Goal: Use online tool/utility: Utilize a website feature to perform a specific function

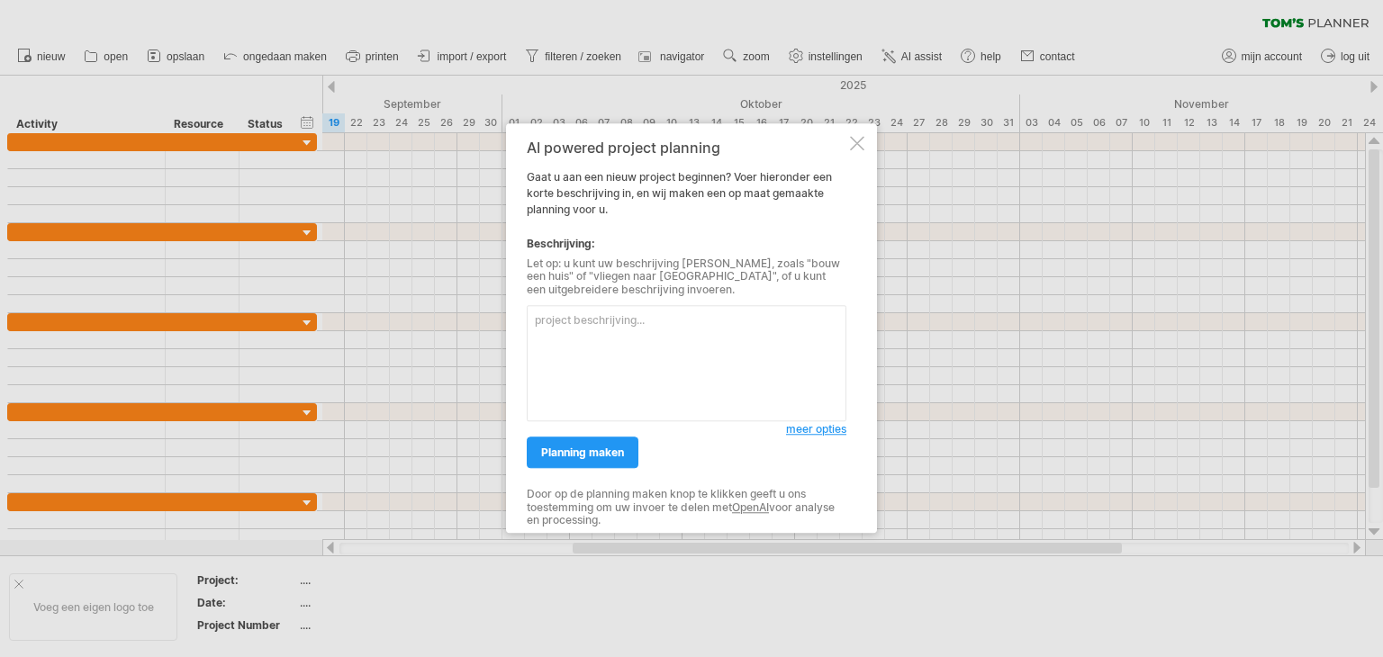
click at [596, 344] on textarea at bounding box center [687, 364] width 320 height 116
type textarea "vliegen naar [GEOGRAPHIC_DATA]"
click at [594, 460] on link "planning maken" at bounding box center [583, 454] width 112 height 32
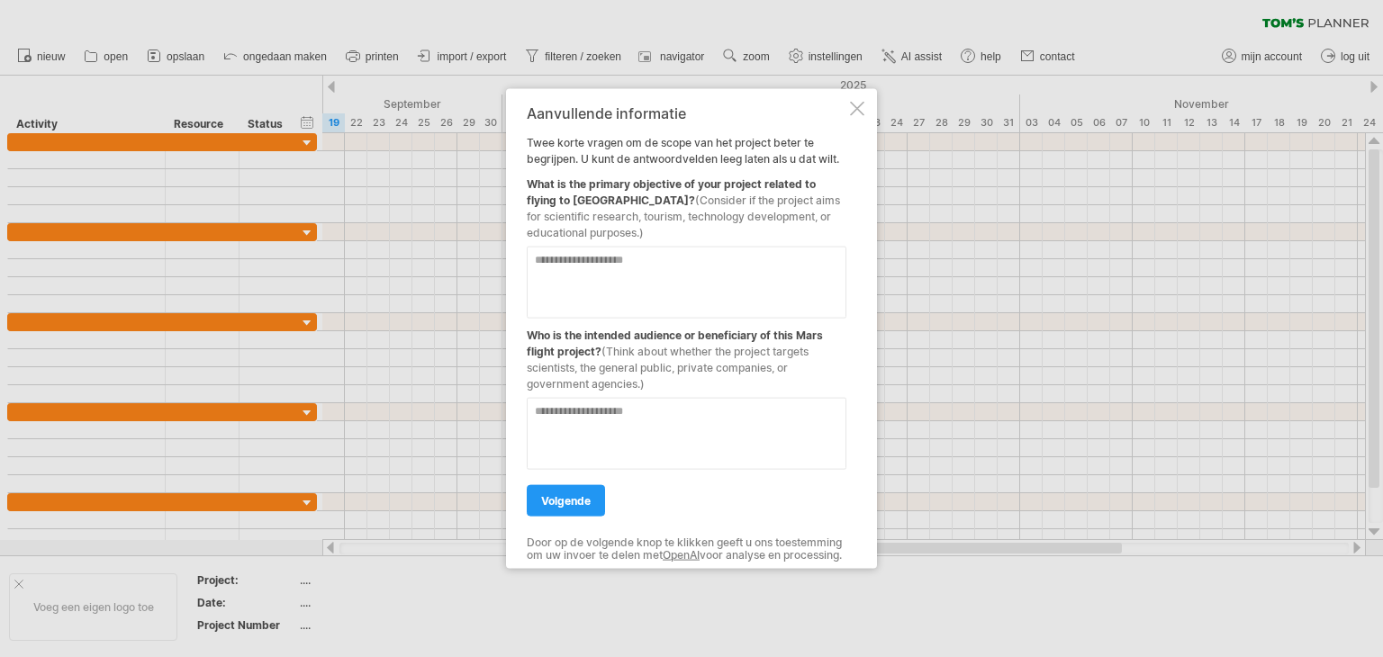
click at [652, 252] on textarea at bounding box center [687, 283] width 320 height 72
type textarea "*******"
click at [633, 402] on textarea at bounding box center [687, 434] width 320 height 72
type textarea "*****"
click at [575, 485] on link "volgende" at bounding box center [566, 501] width 78 height 32
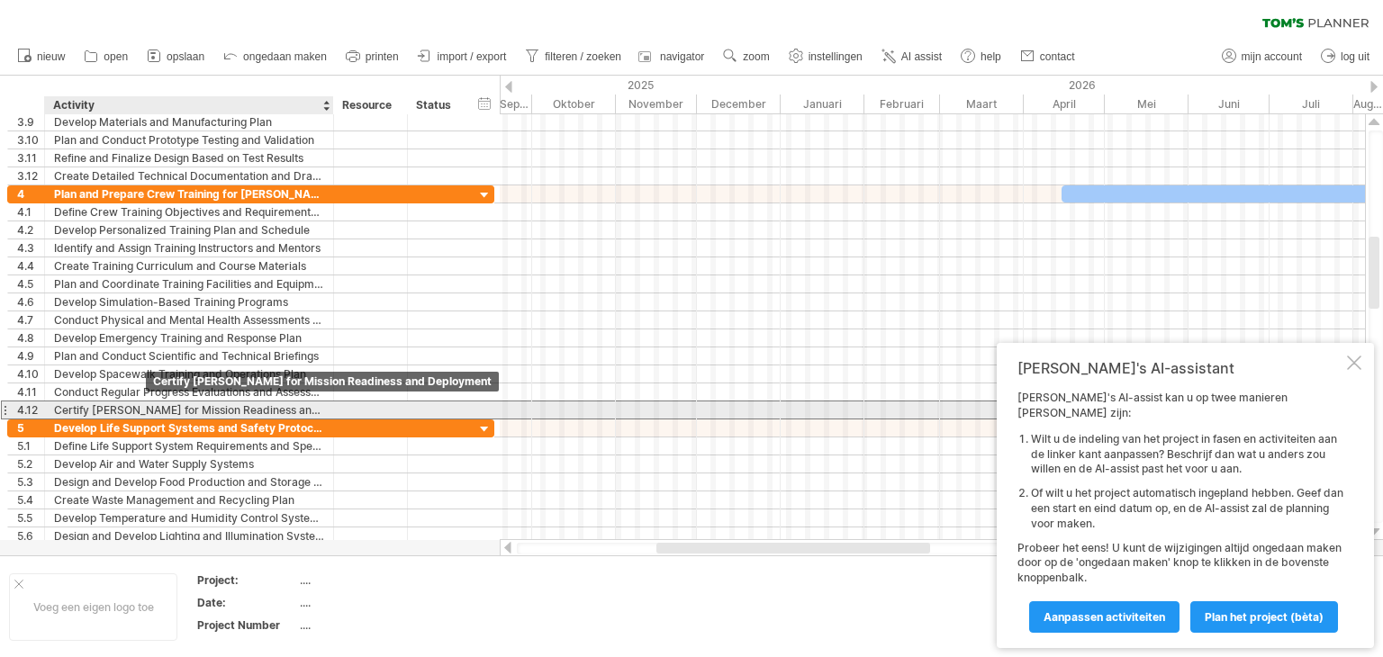
click at [151, 412] on div "Certify [PERSON_NAME] for Mission Readiness and Deployment" at bounding box center [189, 410] width 270 height 17
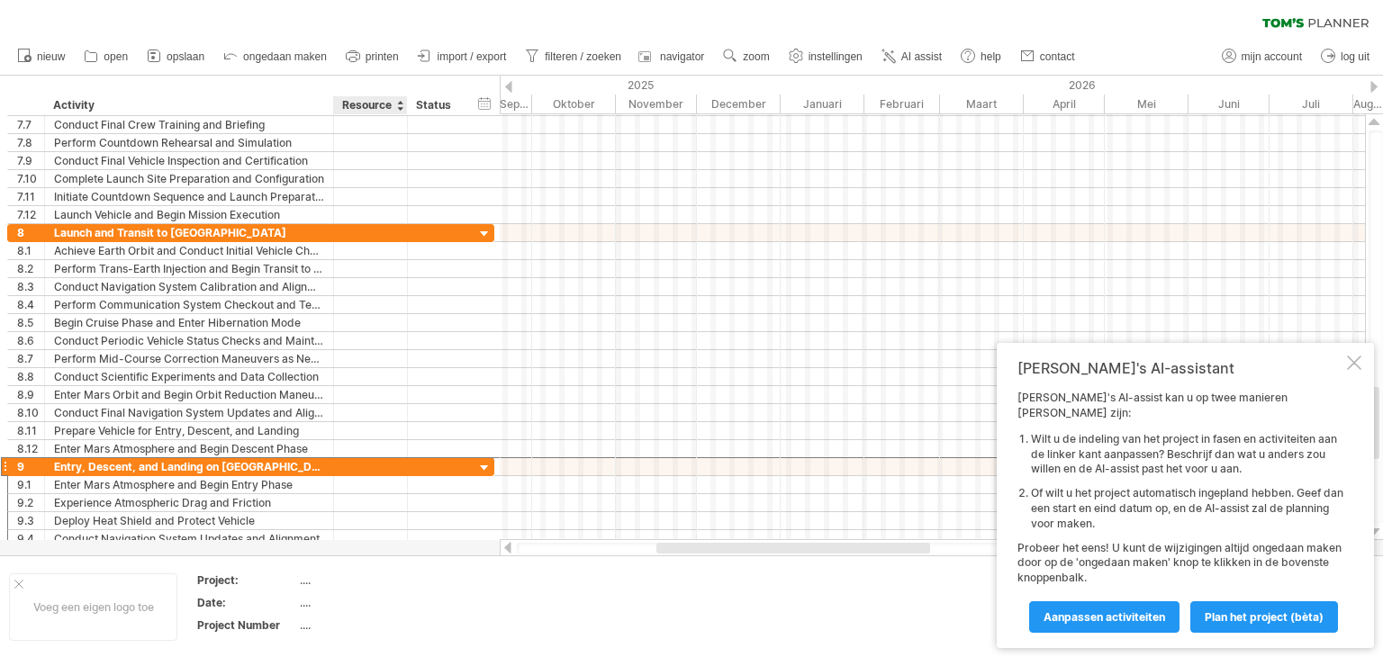
click at [367, 462] on div at bounding box center [370, 466] width 55 height 17
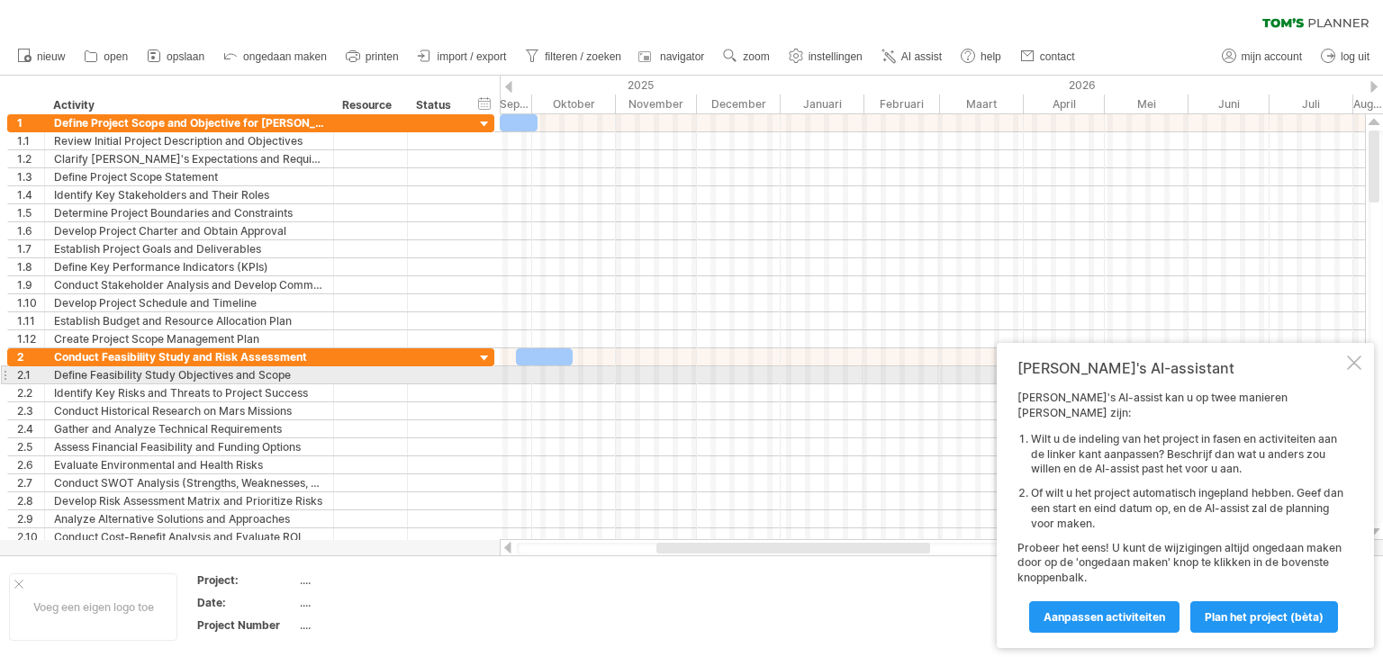
click at [1350, 370] on div at bounding box center [1354, 363] width 14 height 14
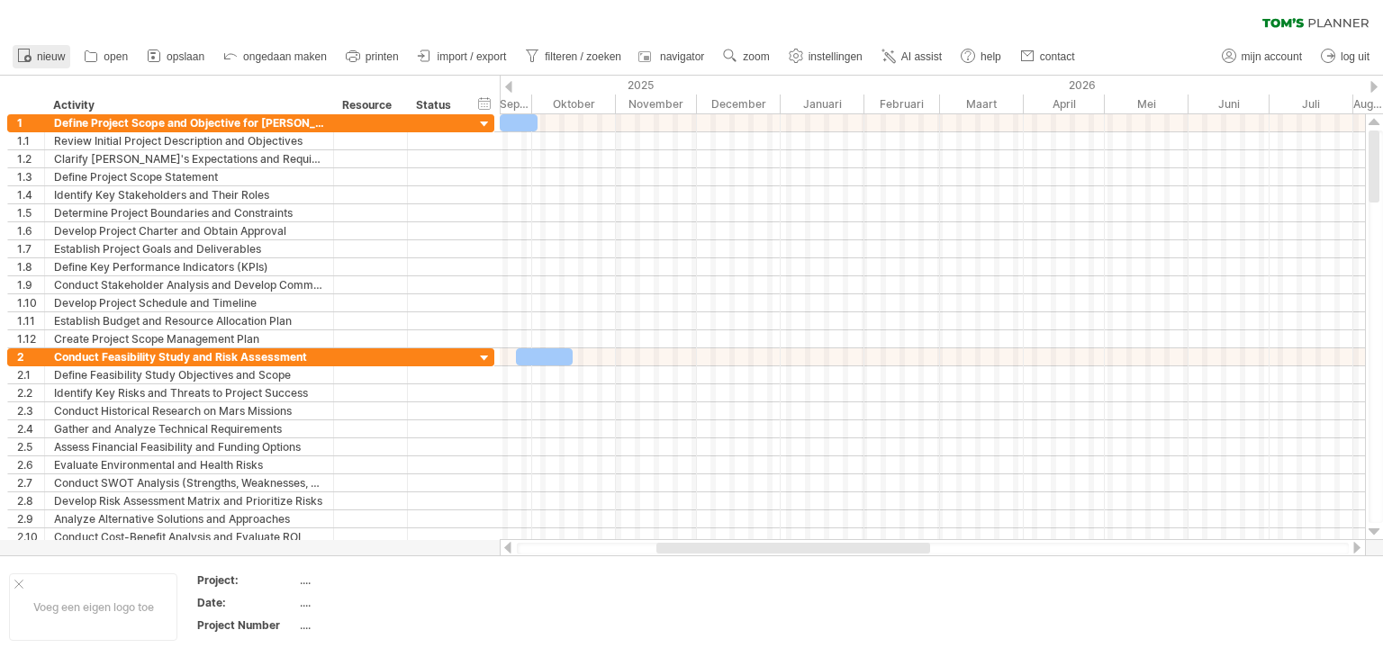
click at [30, 59] on circle at bounding box center [27, 58] width 7 height 7
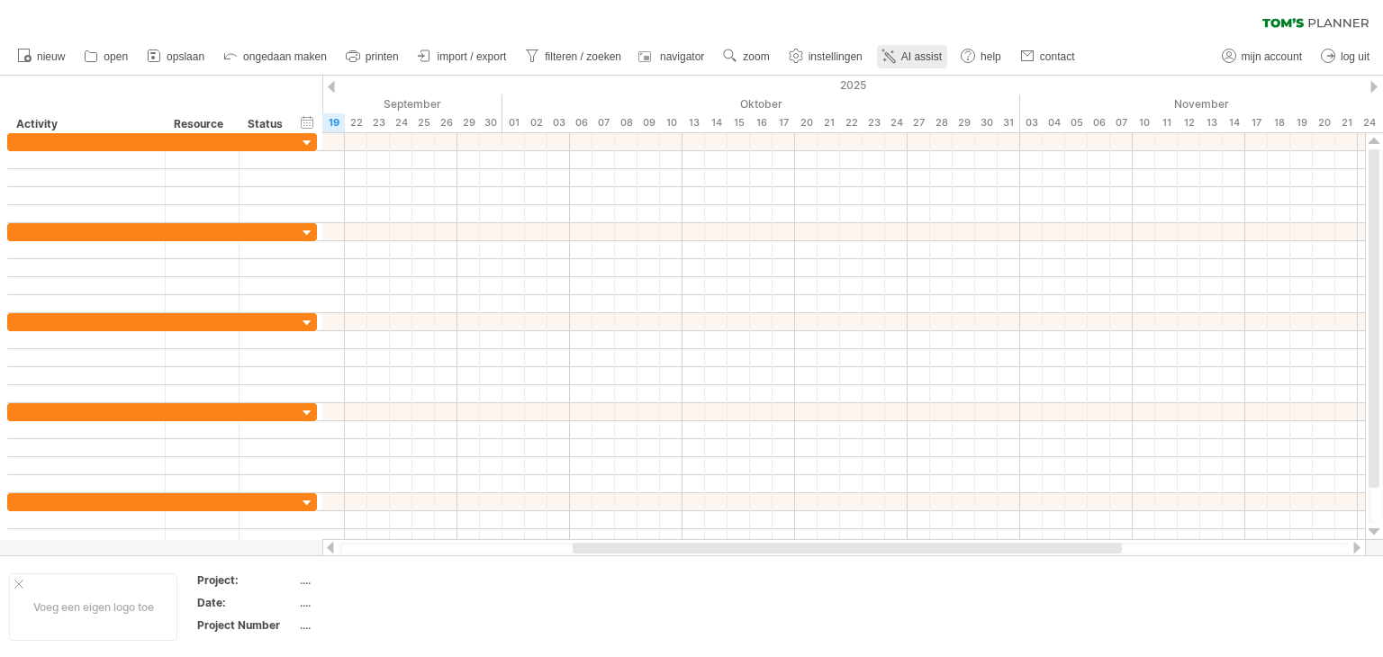
click at [906, 55] on span "AI assist" at bounding box center [922, 56] width 41 height 13
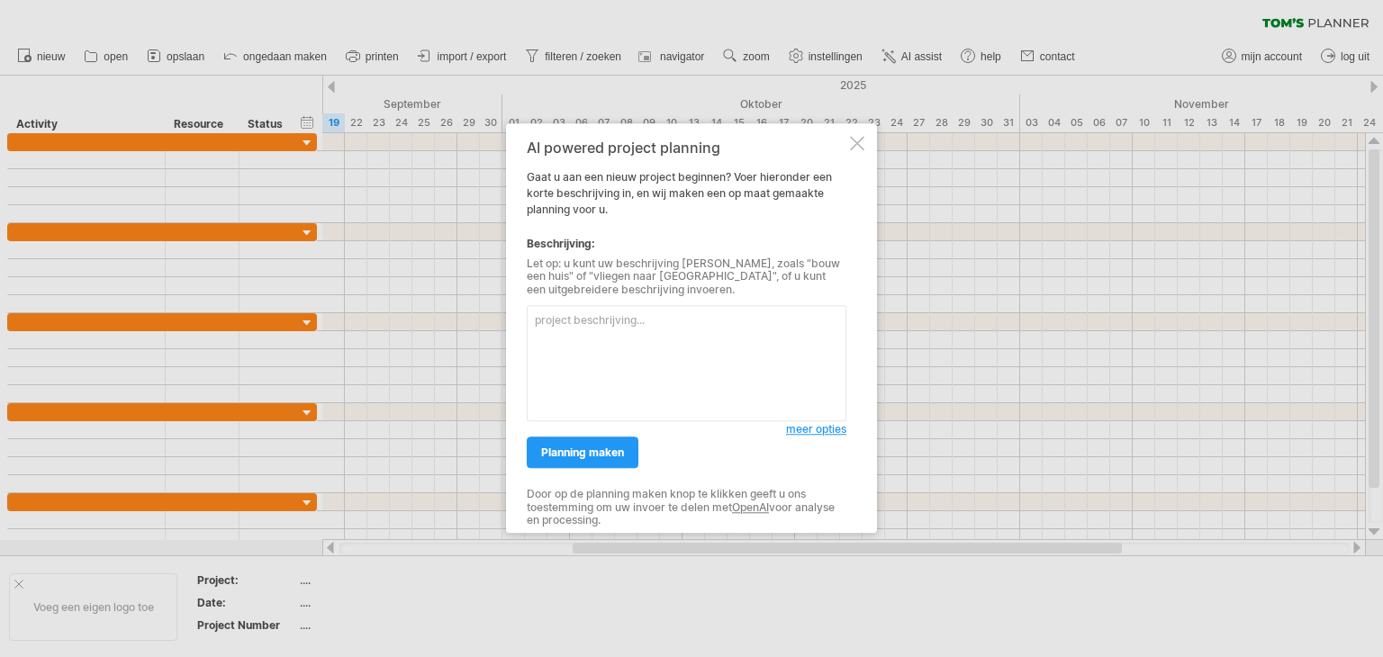
drag, startPoint x: 588, startPoint y: 316, endPoint x: 580, endPoint y: 325, distance: 12.1
click at [580, 325] on textarea at bounding box center [687, 364] width 320 height 116
type textarea "zorg dat [PERSON_NAME] en [PERSON_NAME] een meisje krijgen"
click at [591, 449] on span "planning maken" at bounding box center [582, 454] width 83 height 14
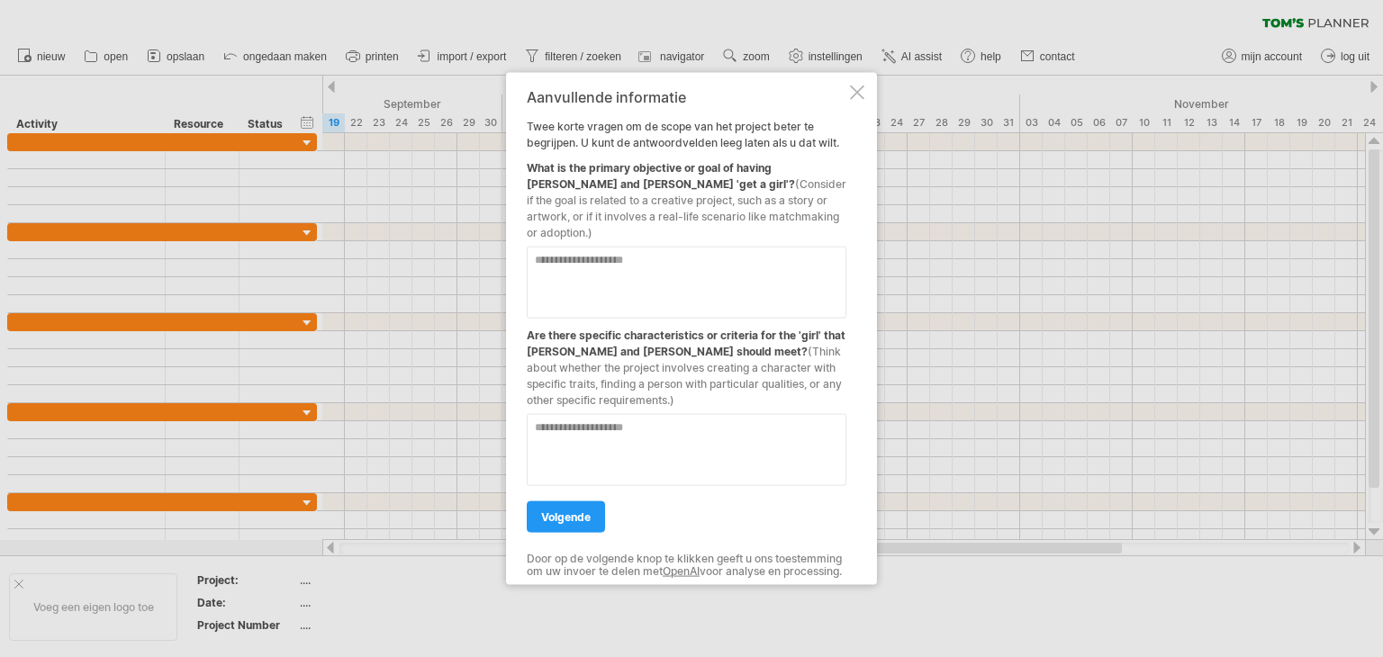
click at [649, 257] on textarea at bounding box center [687, 283] width 320 height 72
type textarea "****"
click at [608, 415] on textarea at bounding box center [687, 450] width 320 height 72
type textarea "**********"
click at [549, 511] on span "volgende" at bounding box center [566, 518] width 50 height 14
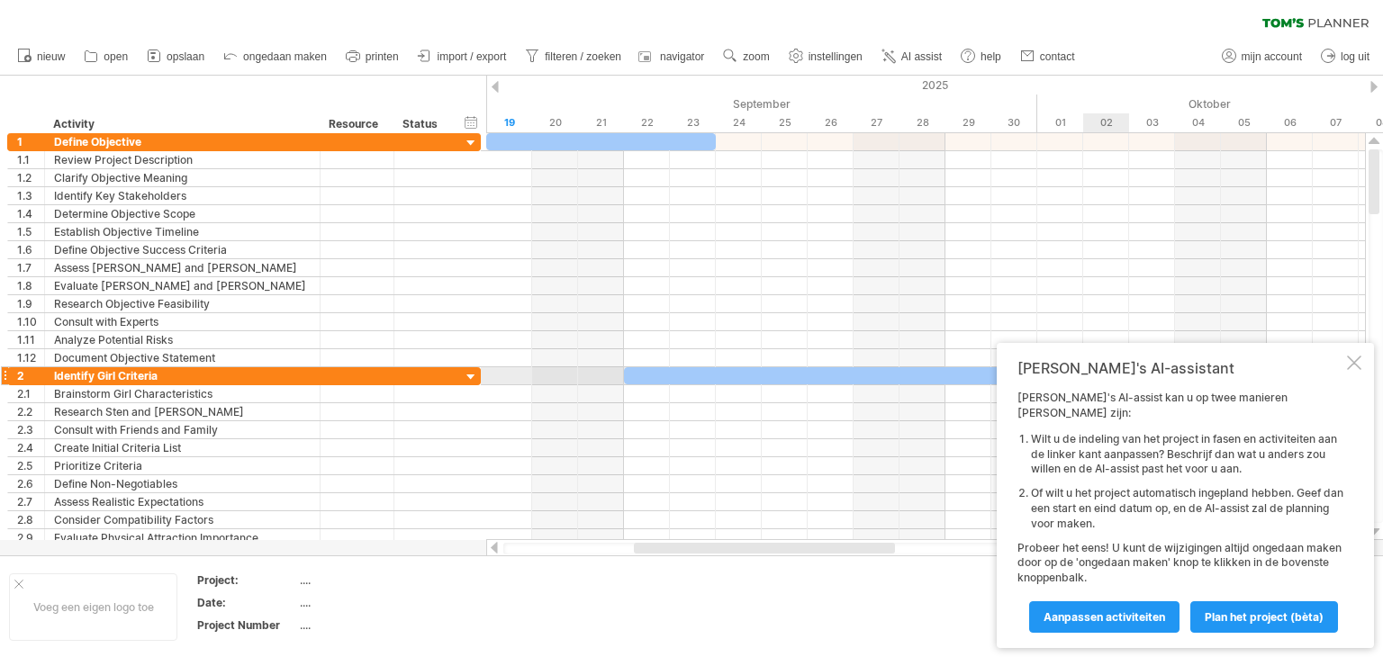
click at [1351, 370] on div at bounding box center [1354, 363] width 14 height 14
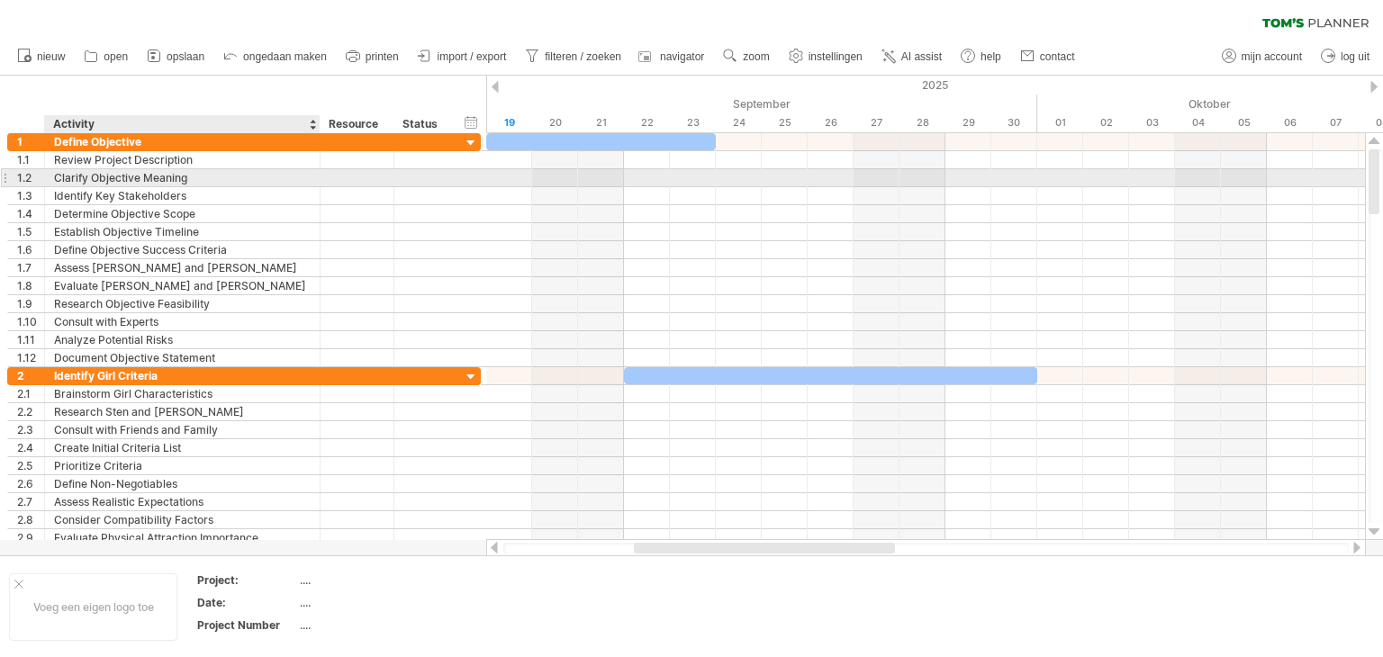
click at [169, 180] on div "Clarify Objective Meaning" at bounding box center [182, 177] width 257 height 17
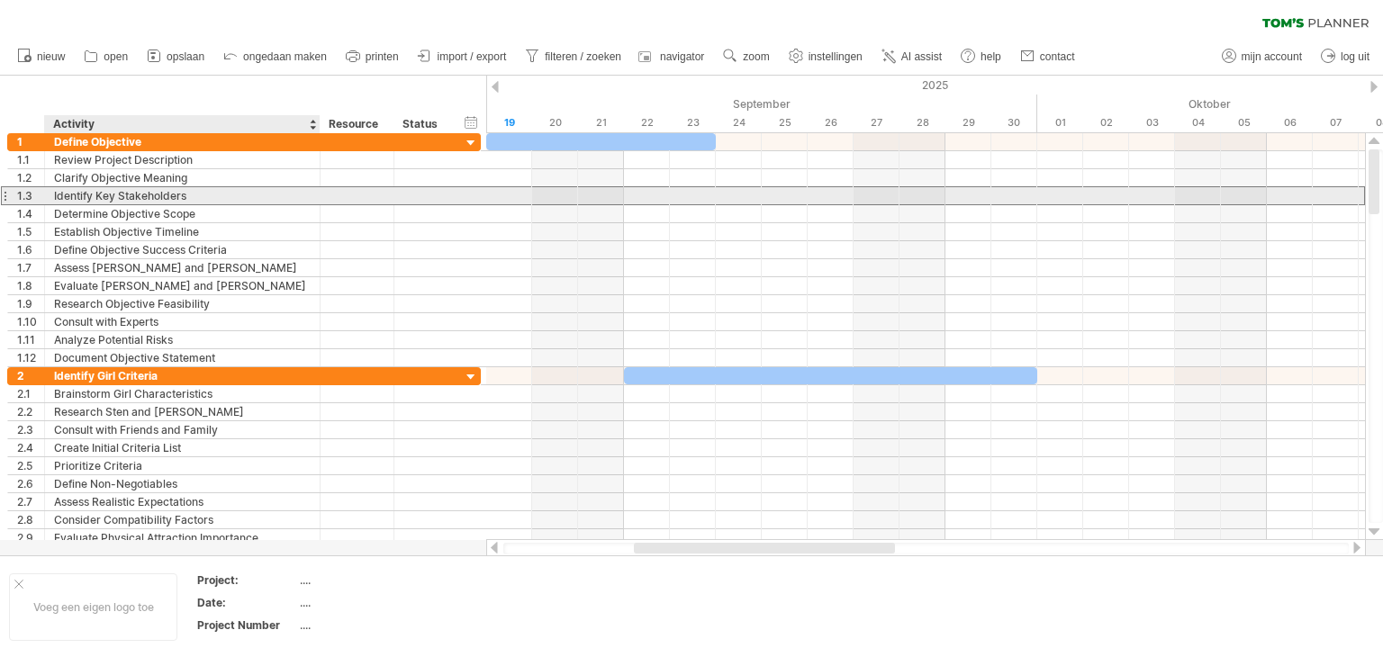
click at [218, 203] on div "Identify Key Stakeholders" at bounding box center [182, 195] width 257 height 17
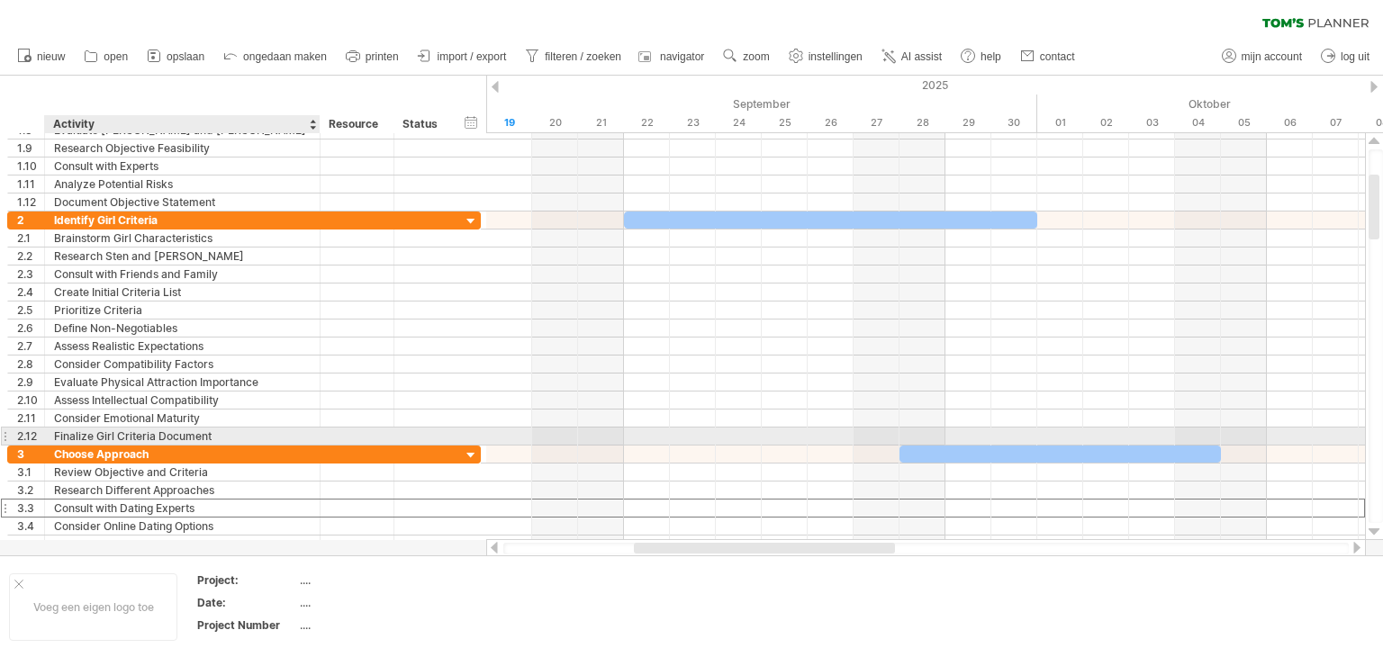
click at [149, 500] on div "Consult with Dating Experts" at bounding box center [182, 508] width 257 height 17
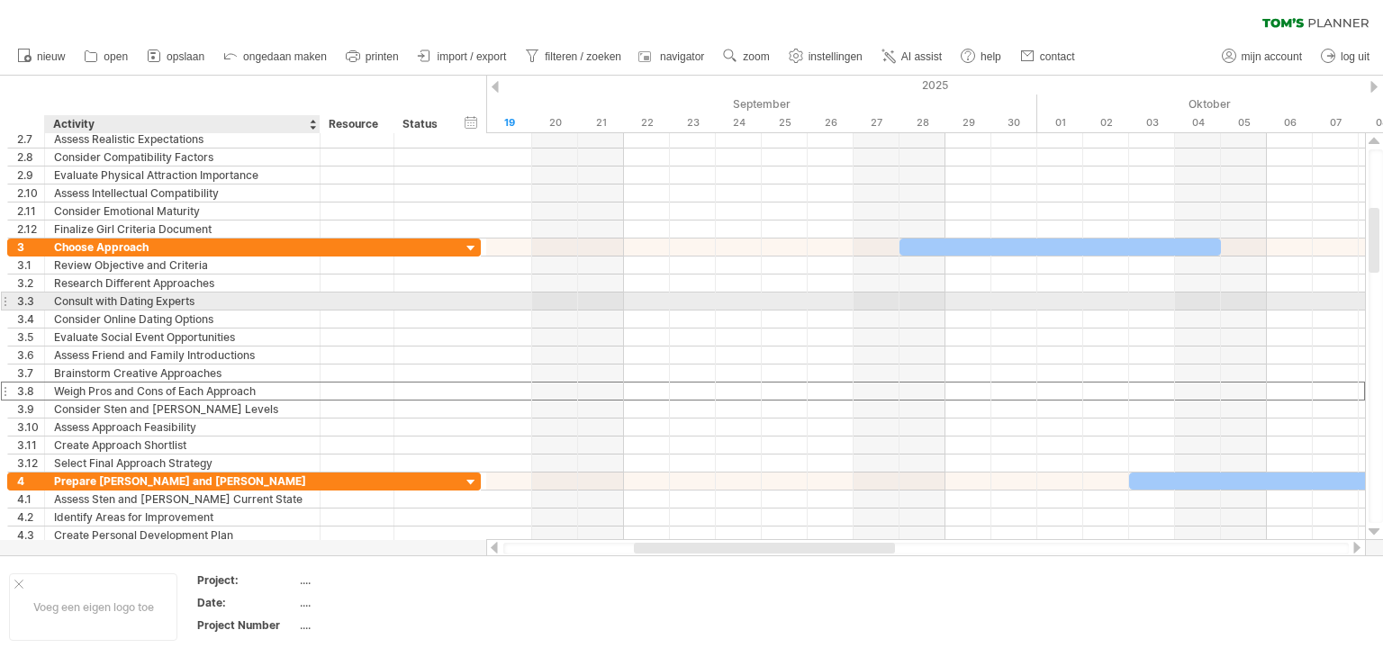
click at [189, 386] on div "Weigh Pros and Cons of Each Approach" at bounding box center [182, 391] width 257 height 17
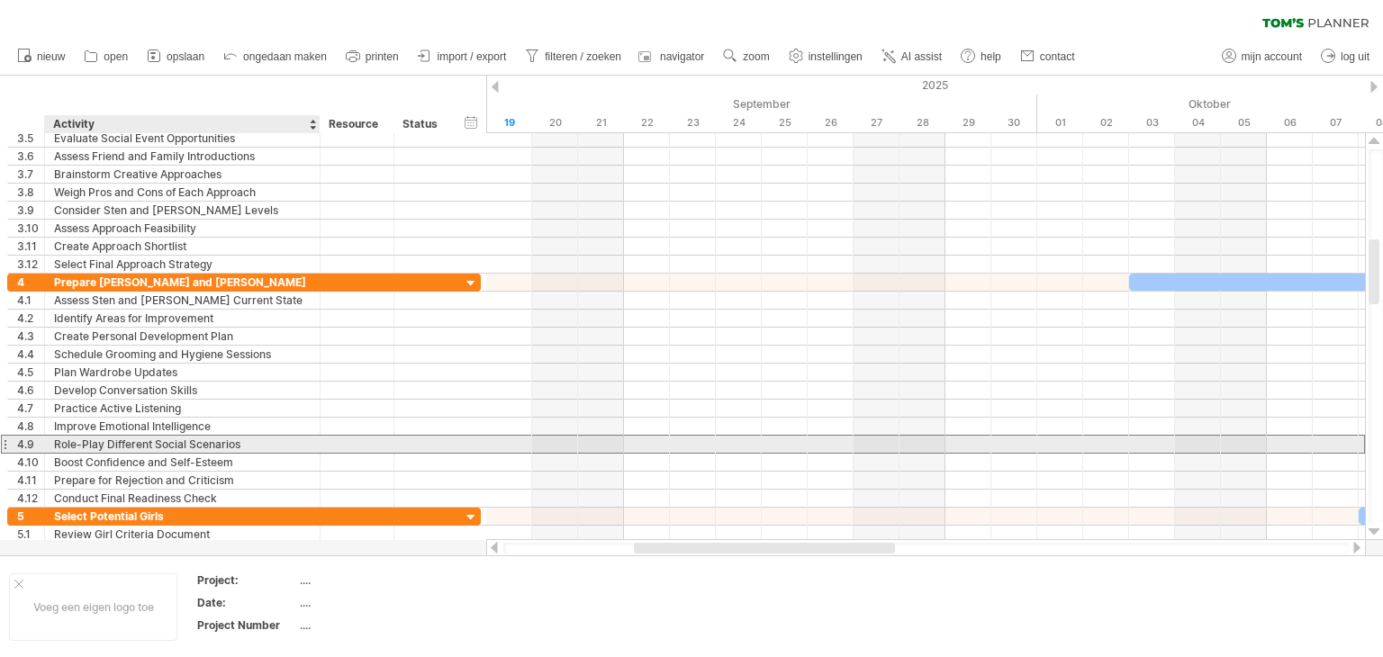
click at [157, 437] on div "Role-Play Different Social Scenarios" at bounding box center [182, 444] width 257 height 17
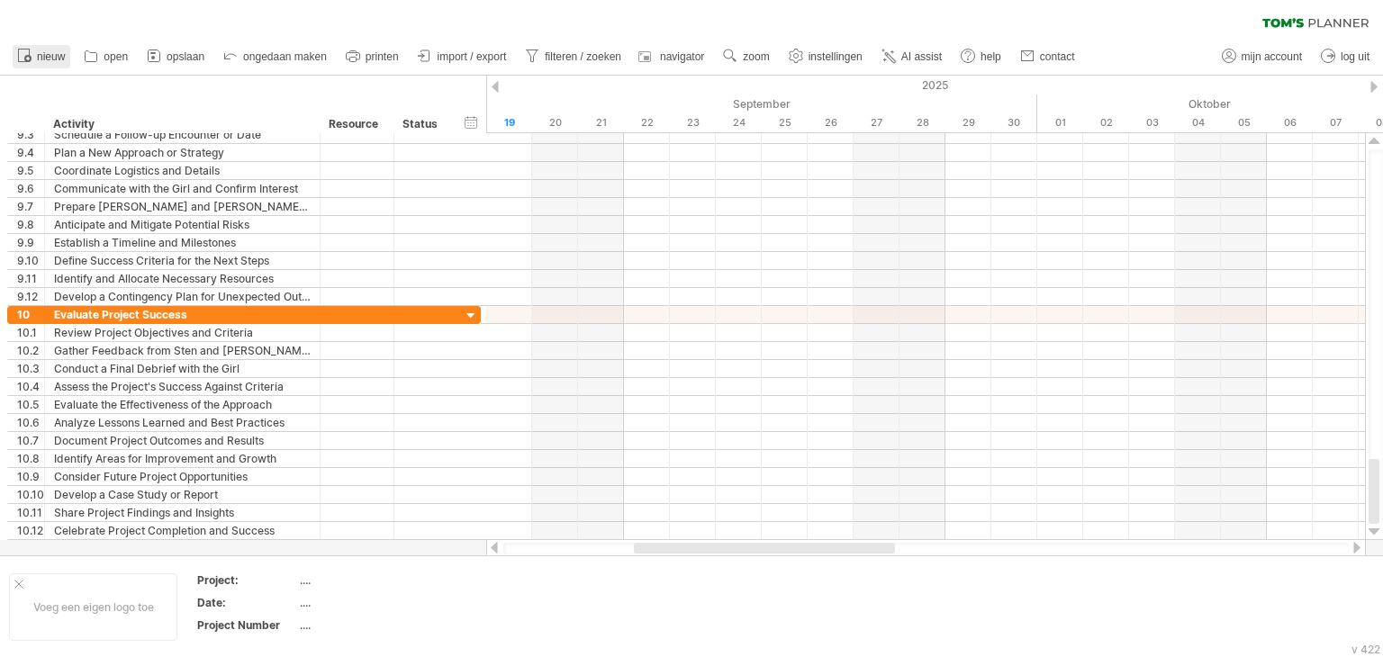
click at [42, 59] on span "nieuw" at bounding box center [51, 56] width 28 height 13
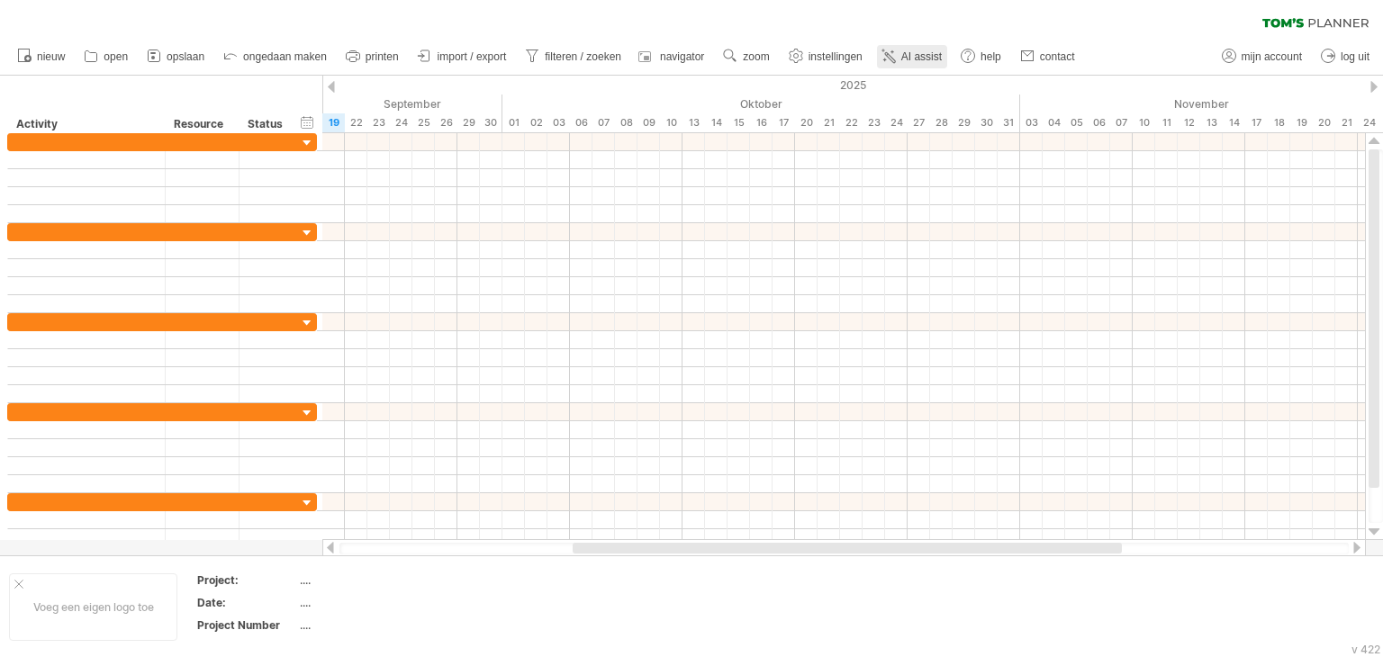
click at [929, 67] on link "AI assist" at bounding box center [912, 56] width 70 height 23
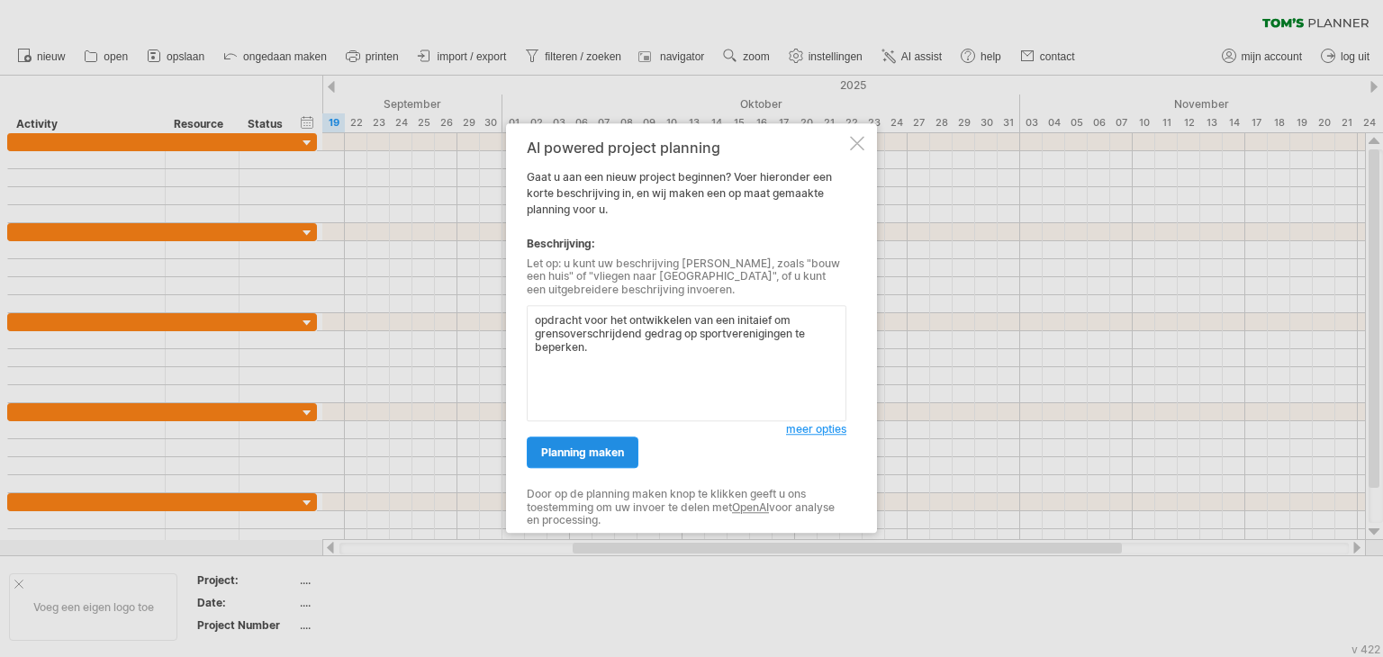
type textarea "opdracht voor het ontwikkelen van een initaief om grensoverschrijdend gedrag op…"
click at [612, 450] on span "planning maken" at bounding box center [582, 454] width 83 height 14
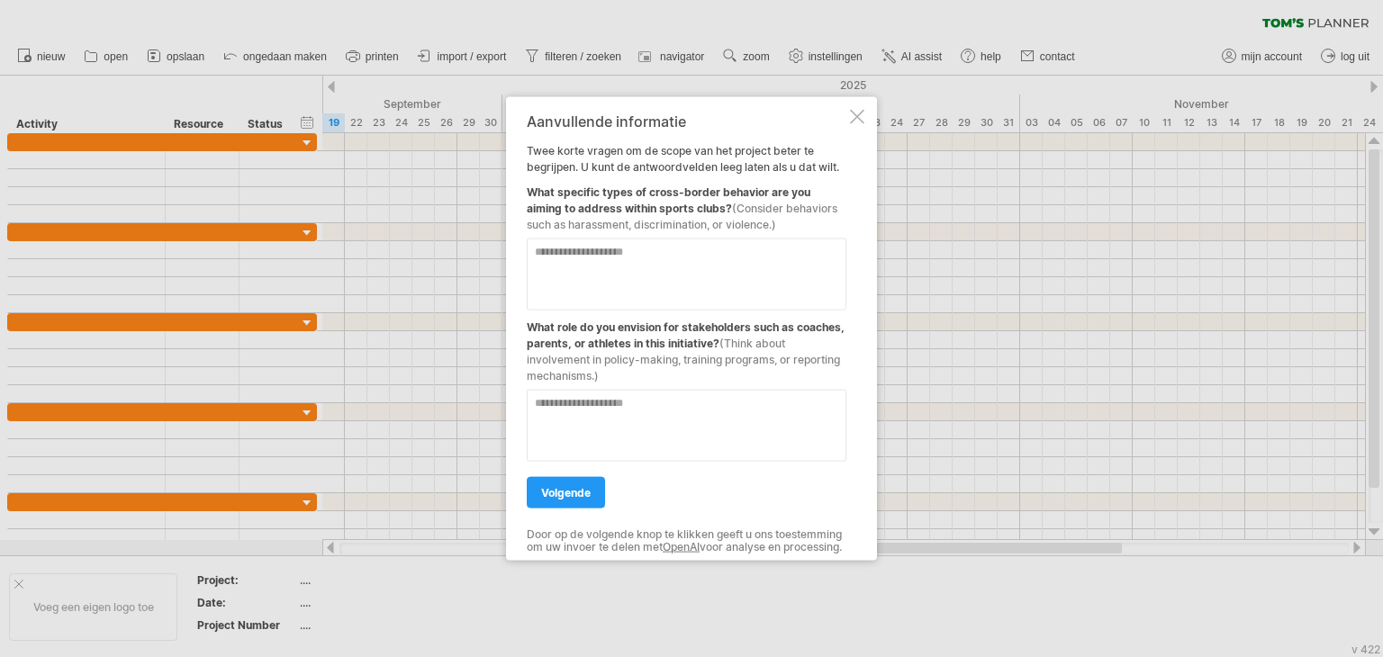
click at [626, 252] on textarea at bounding box center [687, 275] width 320 height 72
type textarea "**********"
click at [656, 404] on textarea at bounding box center [687, 426] width 320 height 72
type textarea "*"
type textarea "**********"
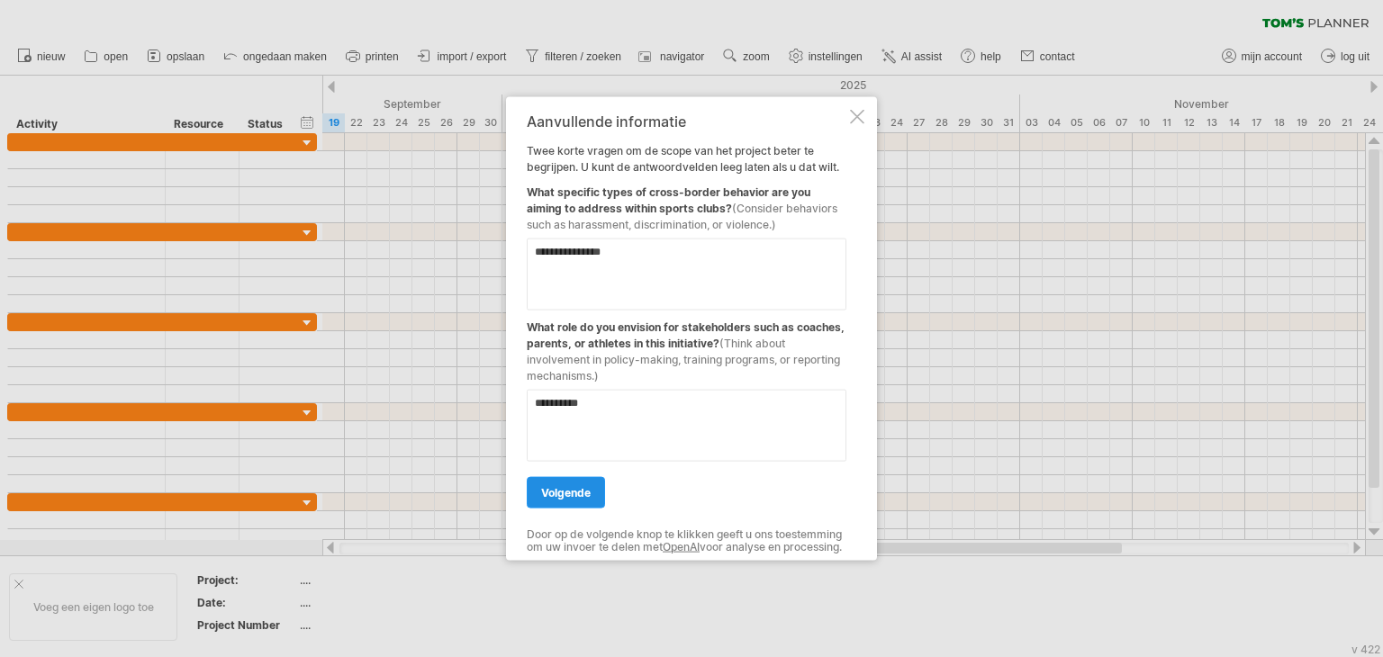
click at [591, 486] on span "volgende" at bounding box center [566, 493] width 50 height 14
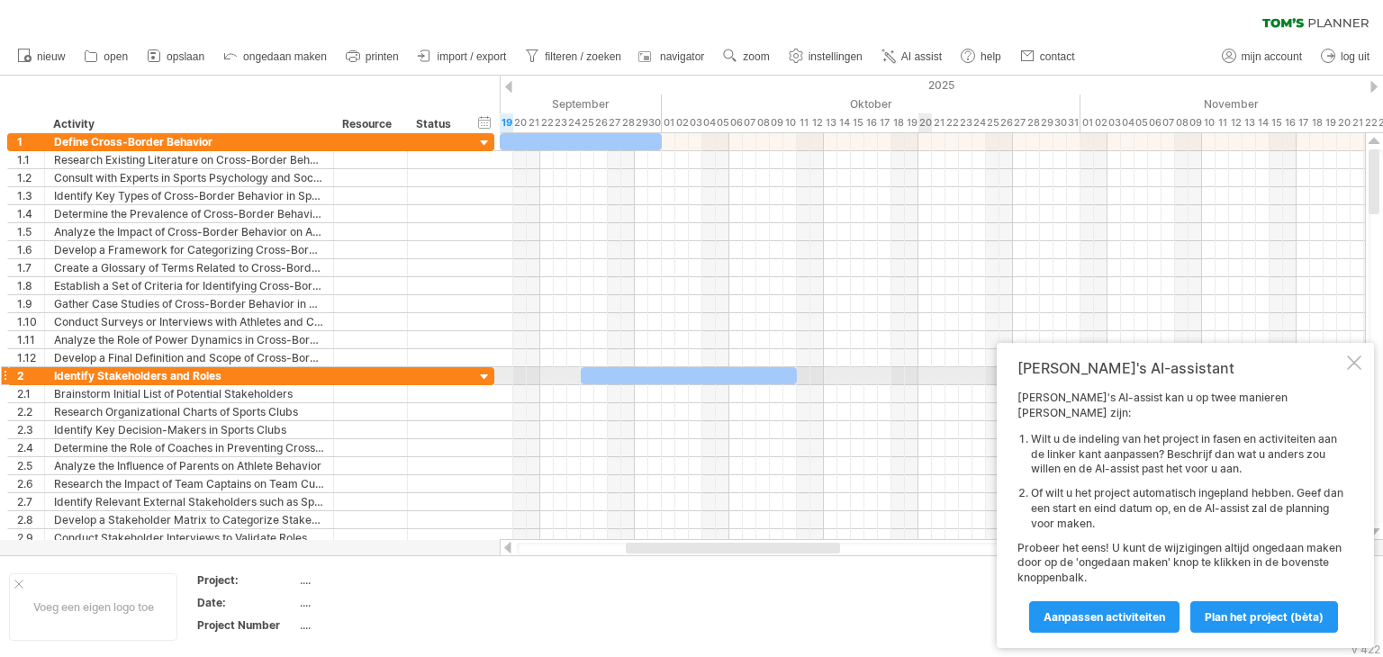
click at [1346, 382] on div "[PERSON_NAME]'s AI-assistant [PERSON_NAME]'s AI-assist kan u op twee manieren […" at bounding box center [1185, 495] width 377 height 305
click at [1355, 370] on div at bounding box center [1354, 363] width 14 height 14
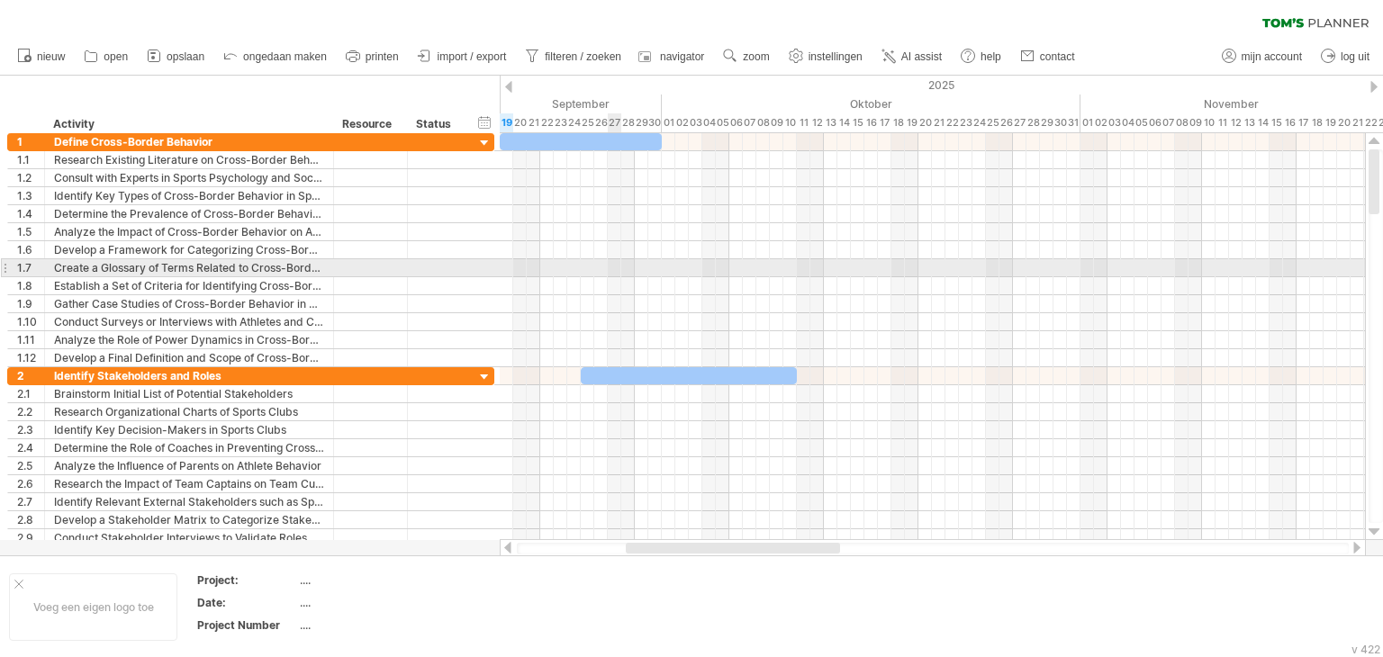
click at [610, 277] on div at bounding box center [933, 286] width 866 height 18
click at [628, 267] on div at bounding box center [933, 268] width 866 height 18
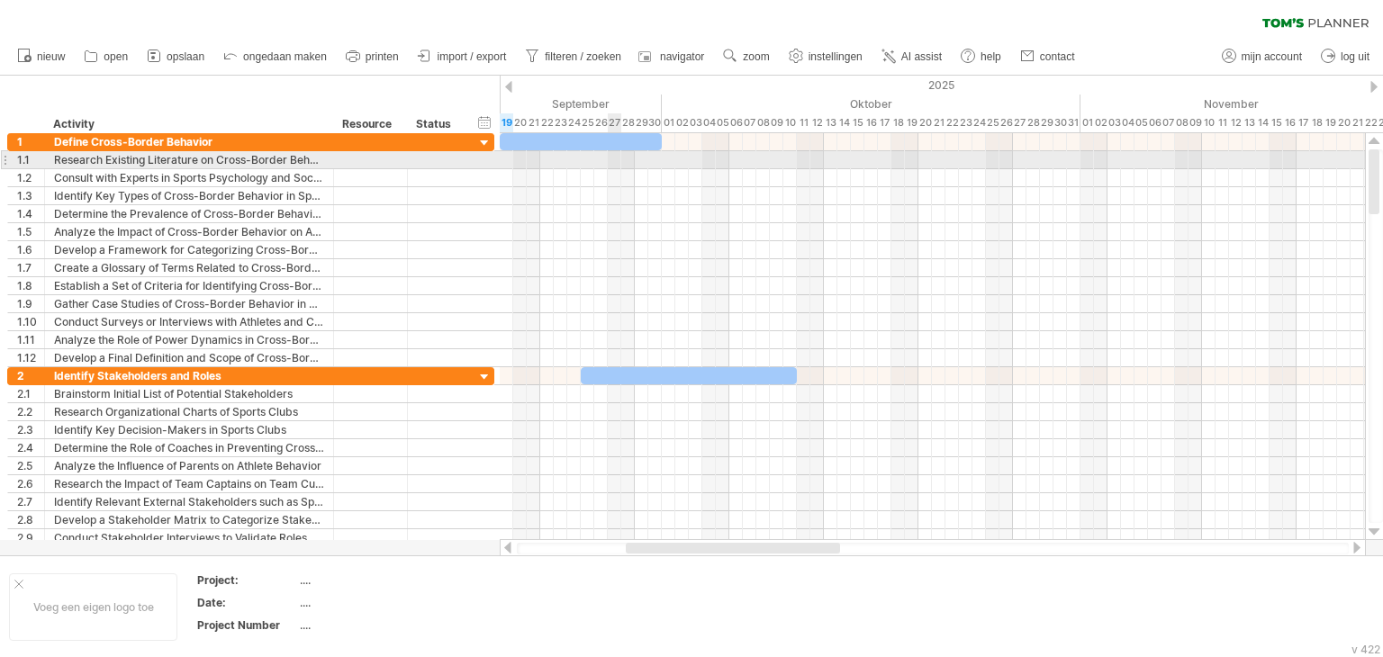
click at [616, 151] on div at bounding box center [933, 160] width 866 height 18
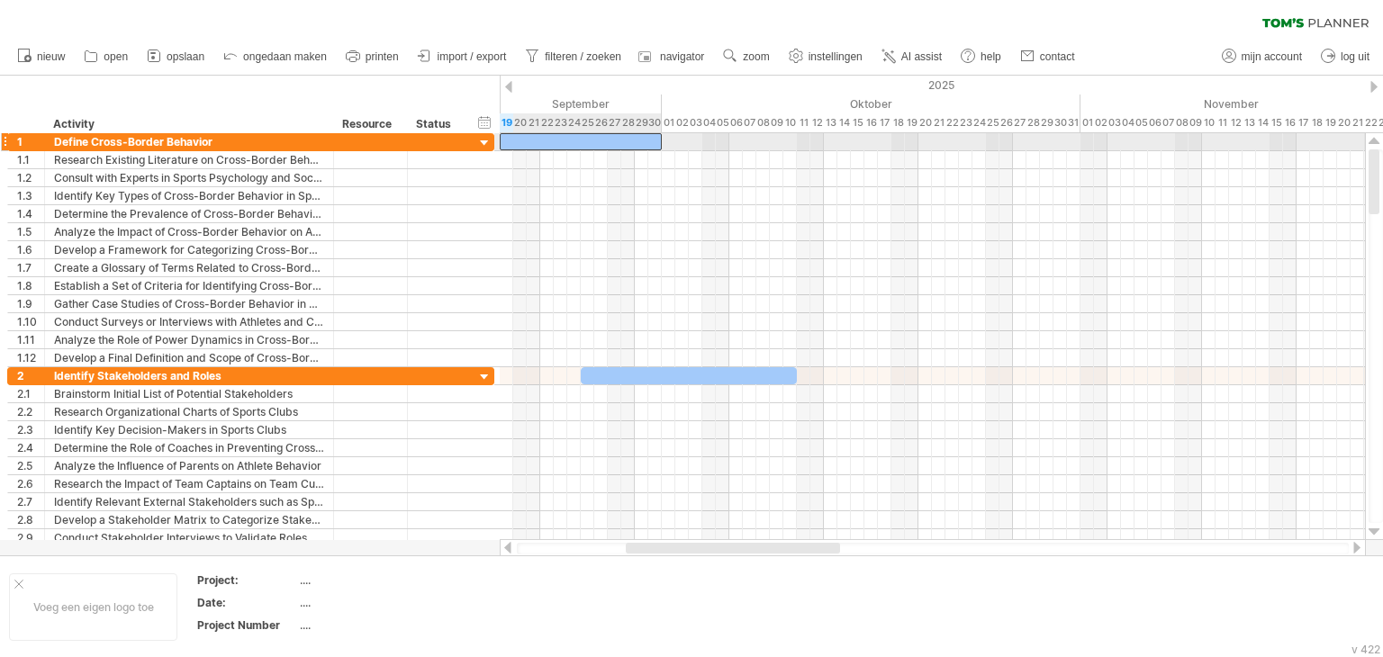
click at [620, 141] on div at bounding box center [581, 141] width 162 height 17
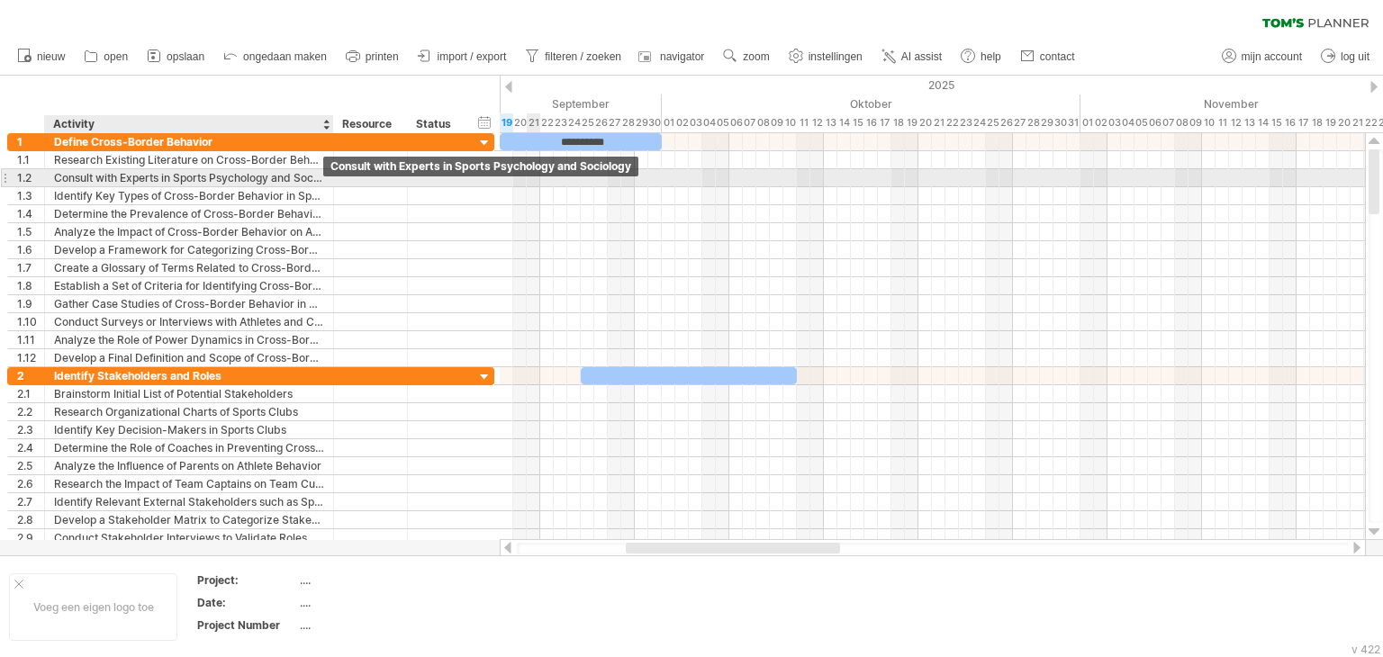
click at [285, 181] on div "Consult with Experts in Sports Psychology and Sociology" at bounding box center [189, 177] width 270 height 17
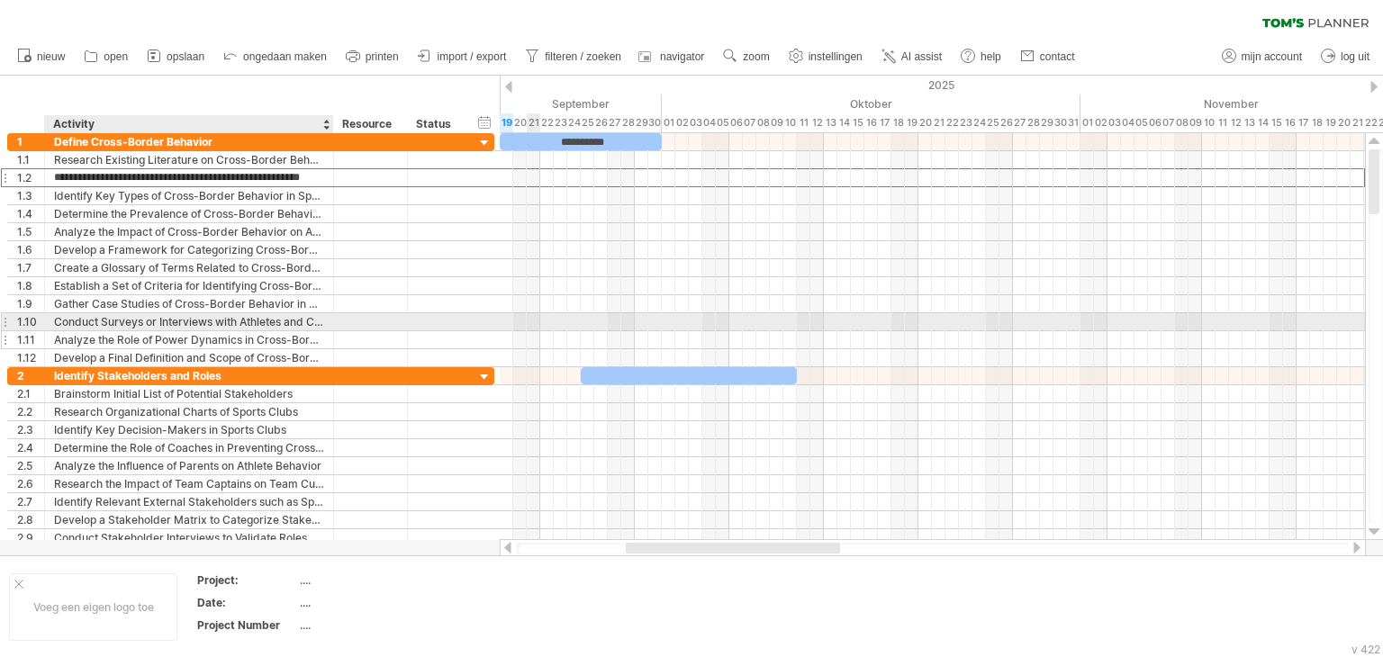
click at [245, 331] on div "Analyze the Role of Power Dynamics in Cross-Border Behavior" at bounding box center [189, 339] width 270 height 17
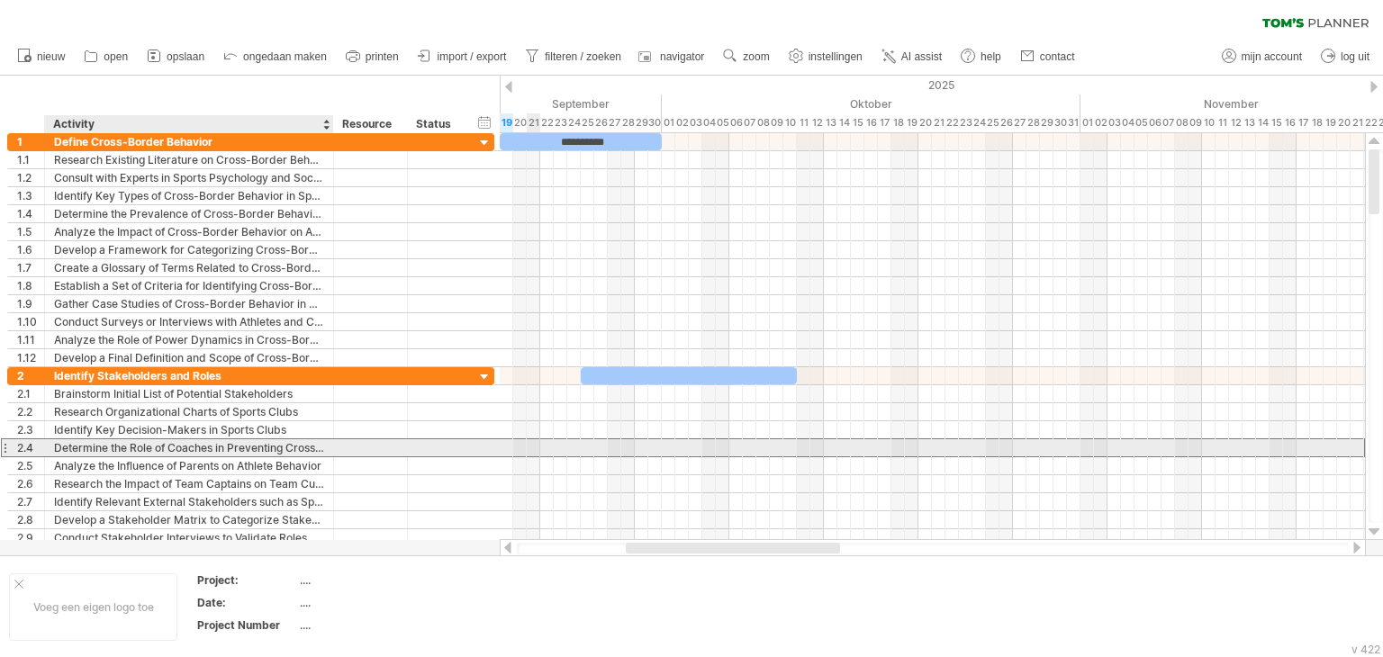
click at [202, 448] on div "Determine the Role of Coaches in Preventing Cross-Border Behavior" at bounding box center [189, 448] width 270 height 17
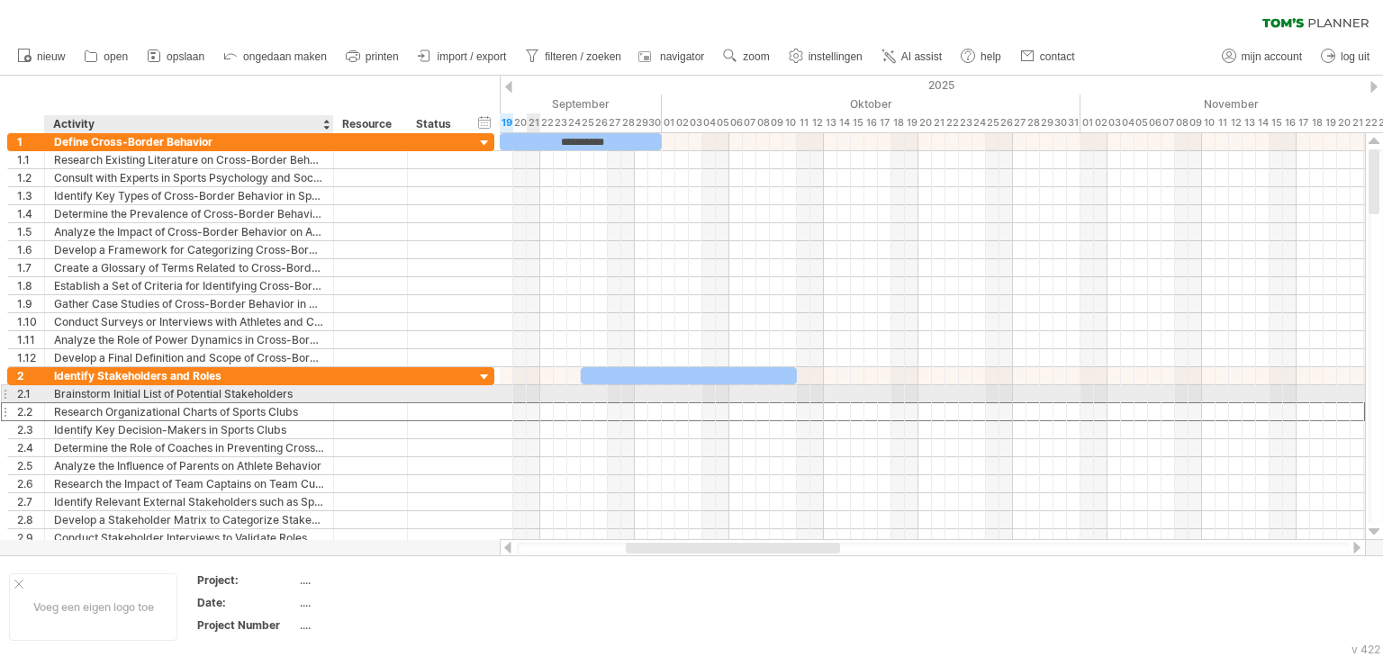
click at [236, 403] on div "Research Organizational Charts of Sports Clubs" at bounding box center [189, 411] width 270 height 17
